Goal: Information Seeking & Learning: Learn about a topic

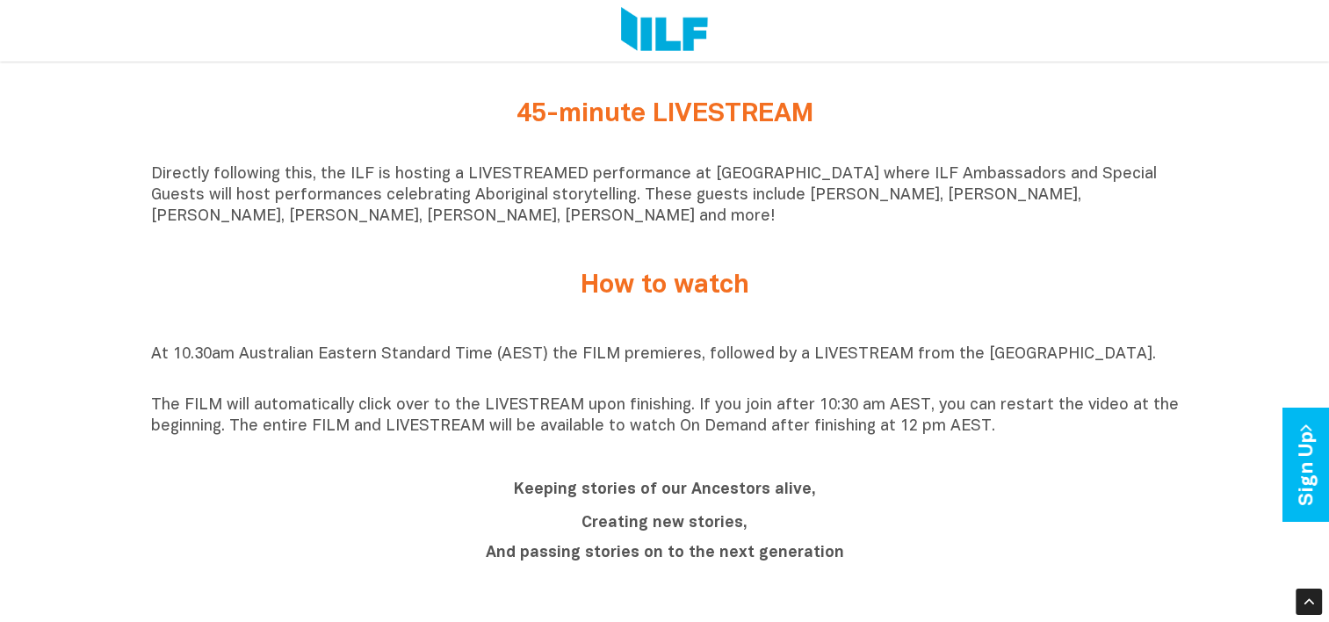
scroll to position [1402, 0]
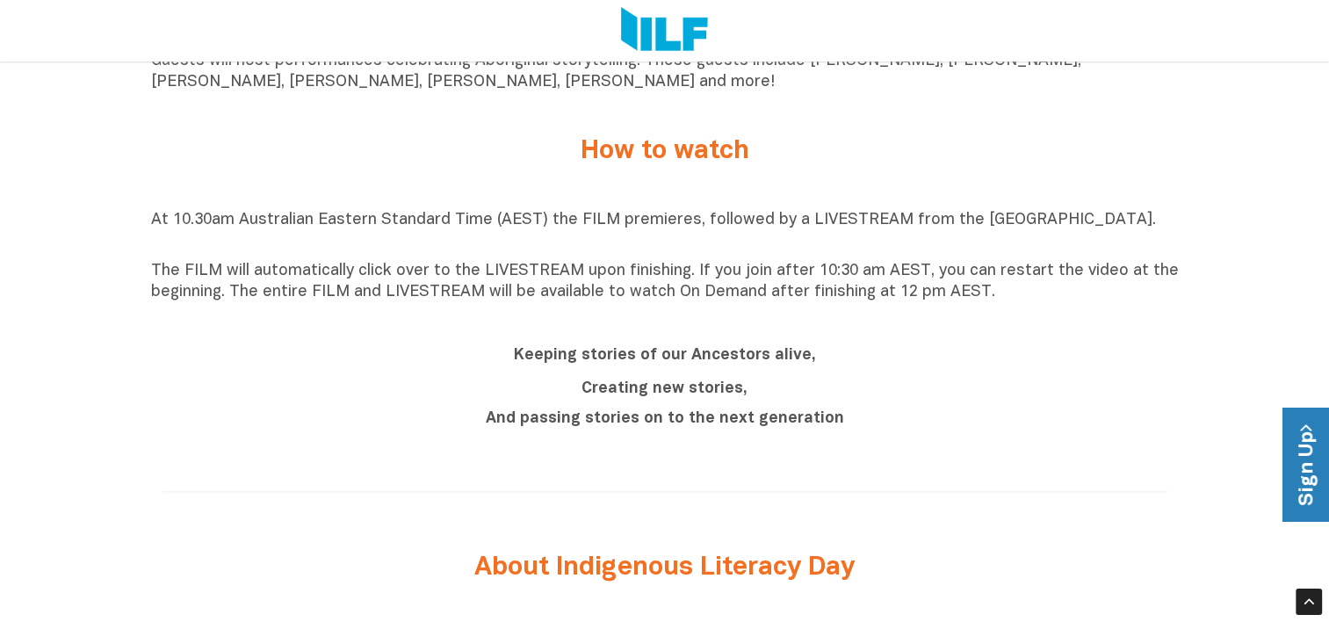
click at [1307, 427] on icon at bounding box center [1305, 427] width 20 height 7
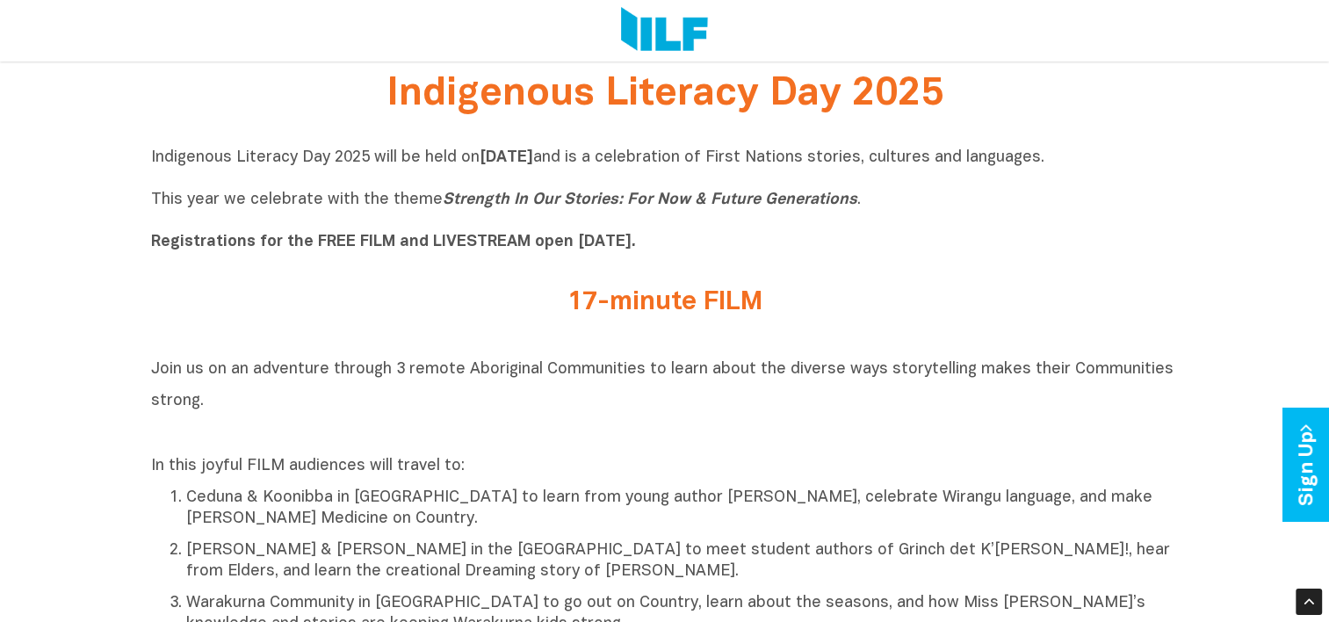
scroll to position [529, 0]
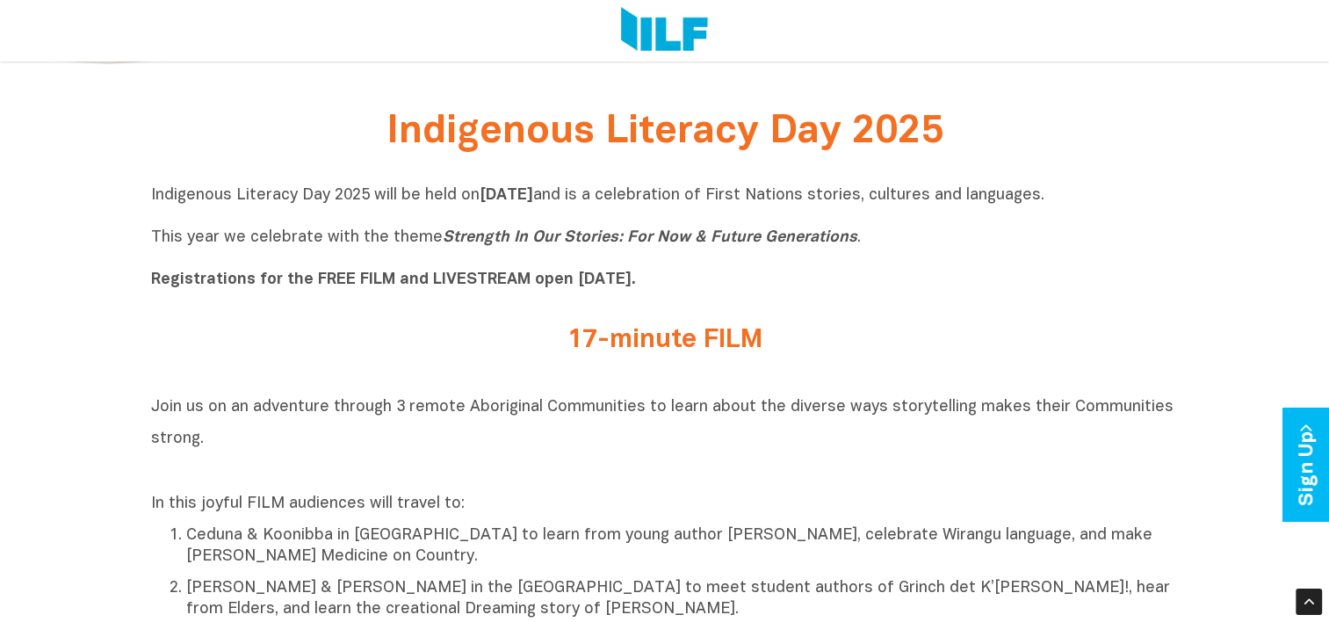
click at [668, 354] on h2 "17-minute FILM" at bounding box center [665, 340] width 659 height 29
drag, startPoint x: 668, startPoint y: 354, endPoint x: 648, endPoint y: 250, distance: 105.5
click at [648, 250] on p "Indigenous Literacy Day 2025 will be held [DATE][DATE] and is a celebration of …" at bounding box center [665, 237] width 1028 height 105
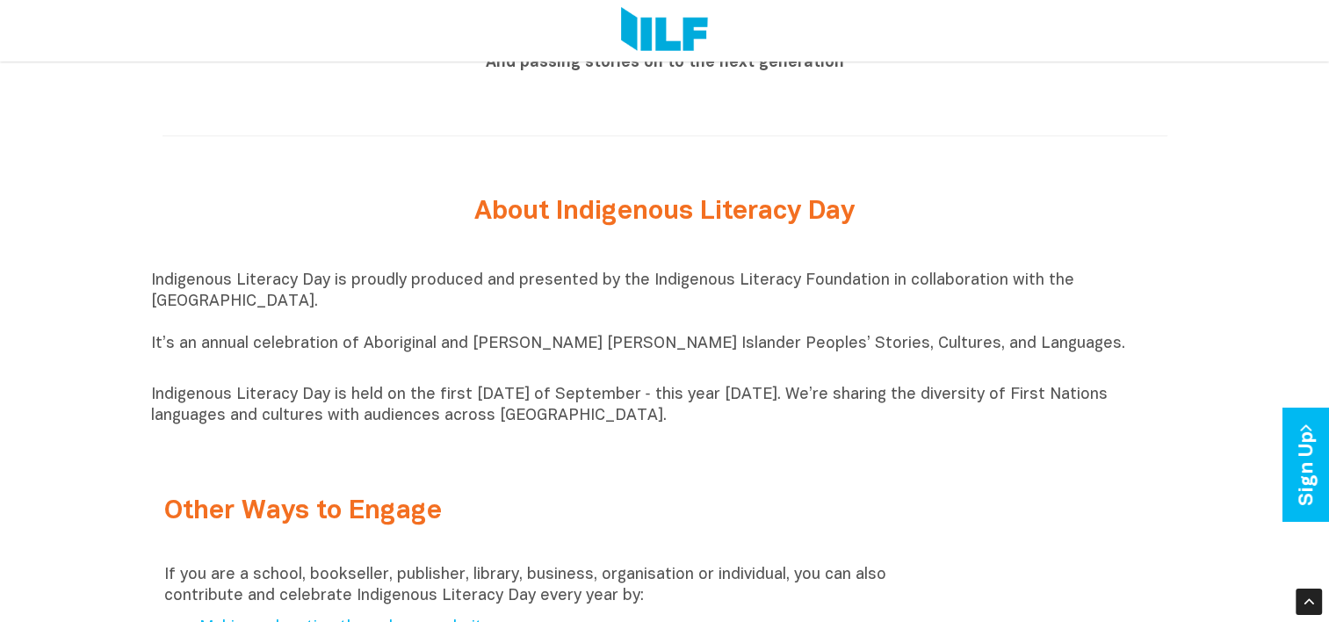
scroll to position [2227, 0]
